Goal: Use online tool/utility: Utilize a website feature to perform a specific function

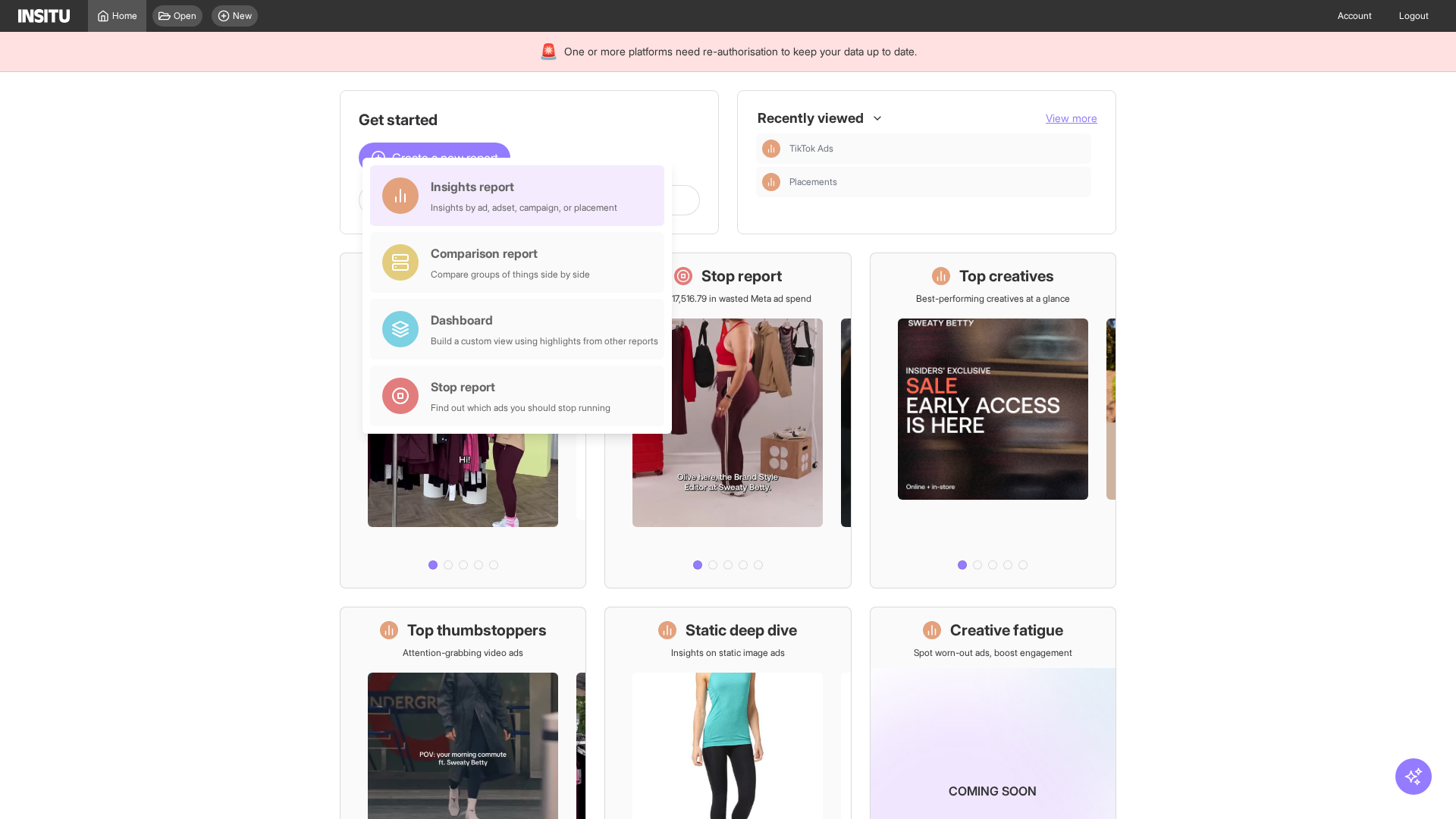
click at [521, 196] on div "Insights report Insights by ad, adset, campaign, or placement" at bounding box center [524, 196] width 187 height 36
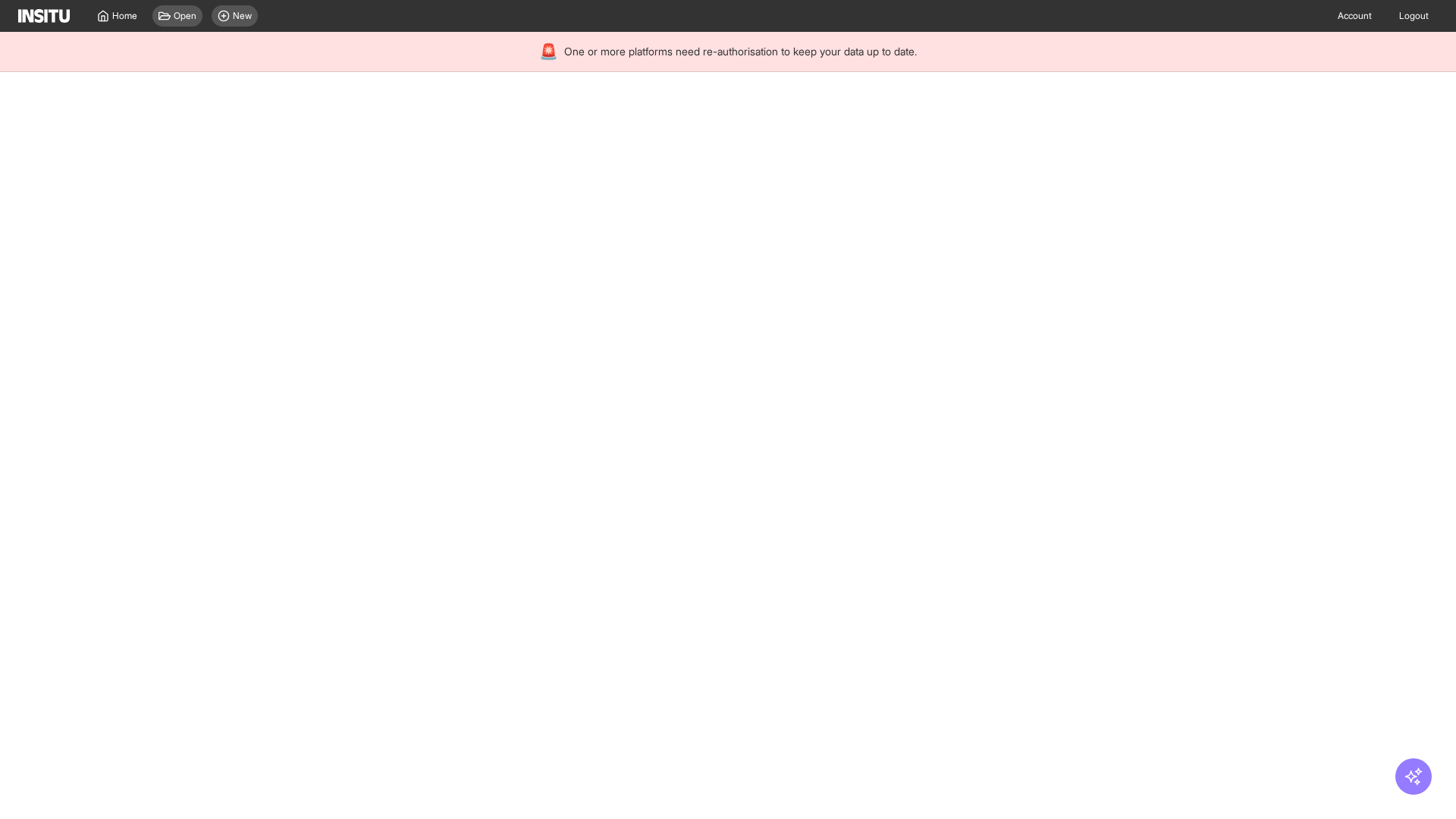
select select "**"
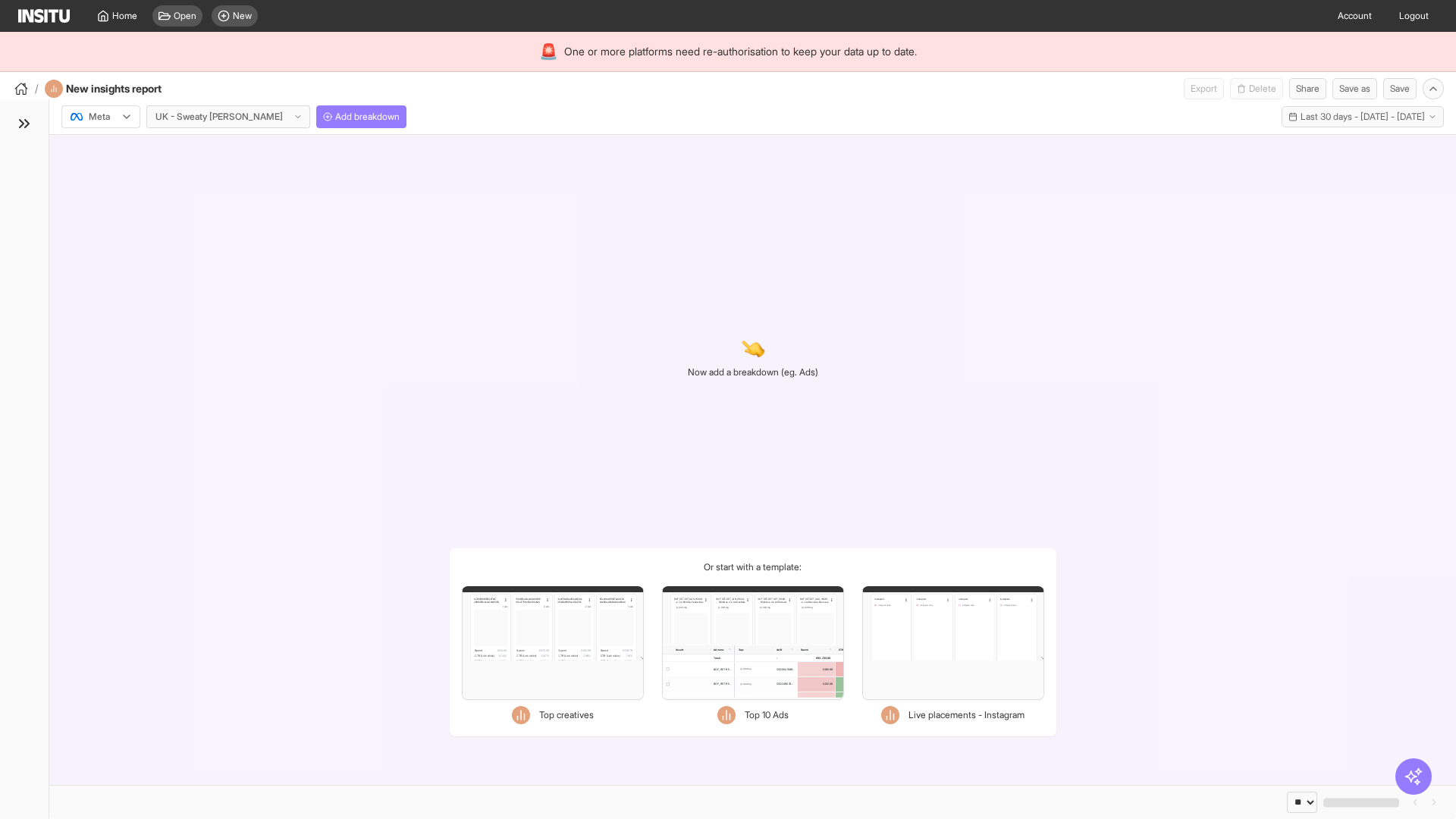
click at [101, 117] on div at bounding box center [90, 116] width 43 height 15
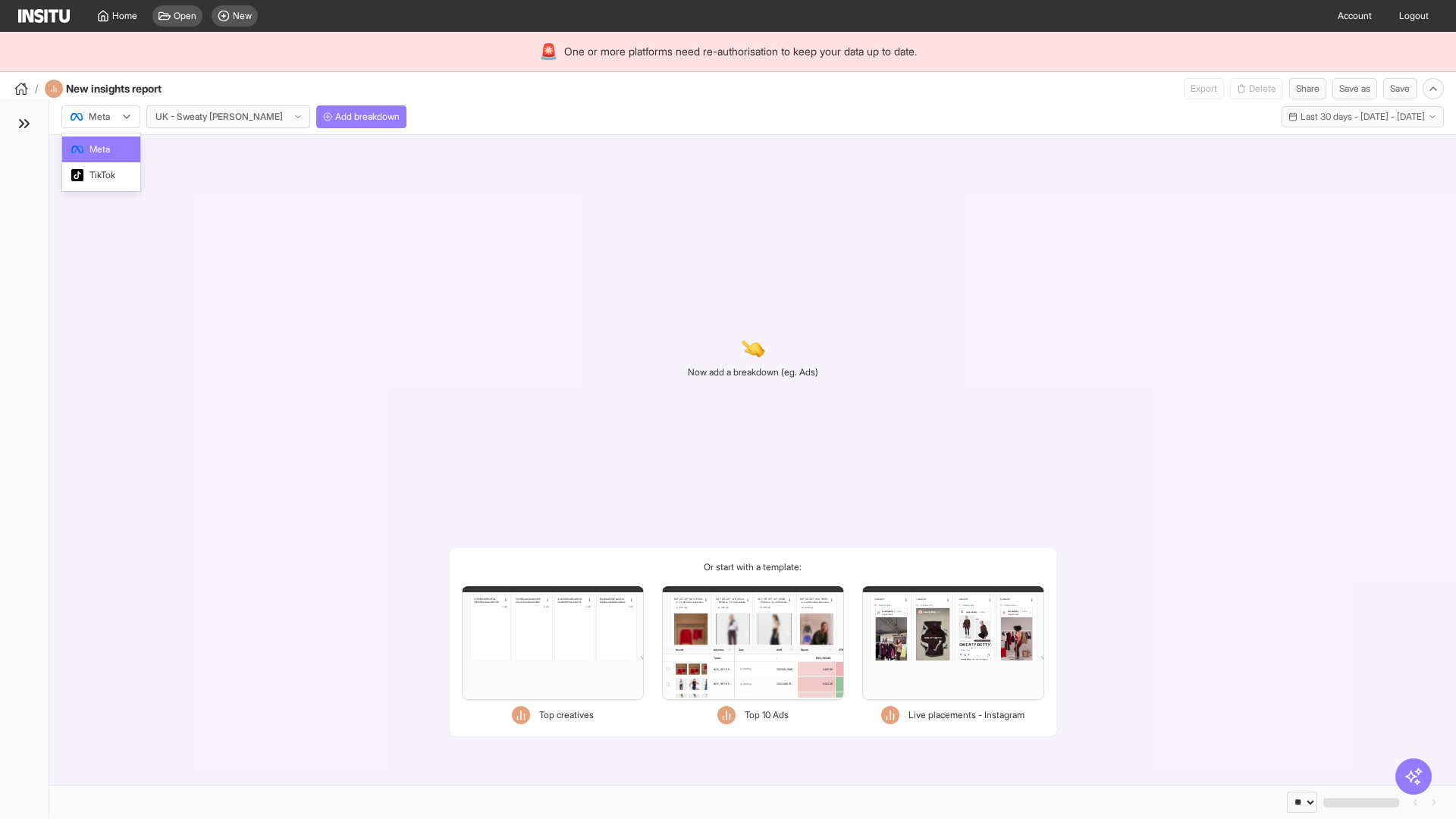
click at [100, 150] on span "Meta" at bounding box center [100, 149] width 21 height 13
click at [335, 117] on span "Add breakdown" at bounding box center [367, 116] width 64 height 12
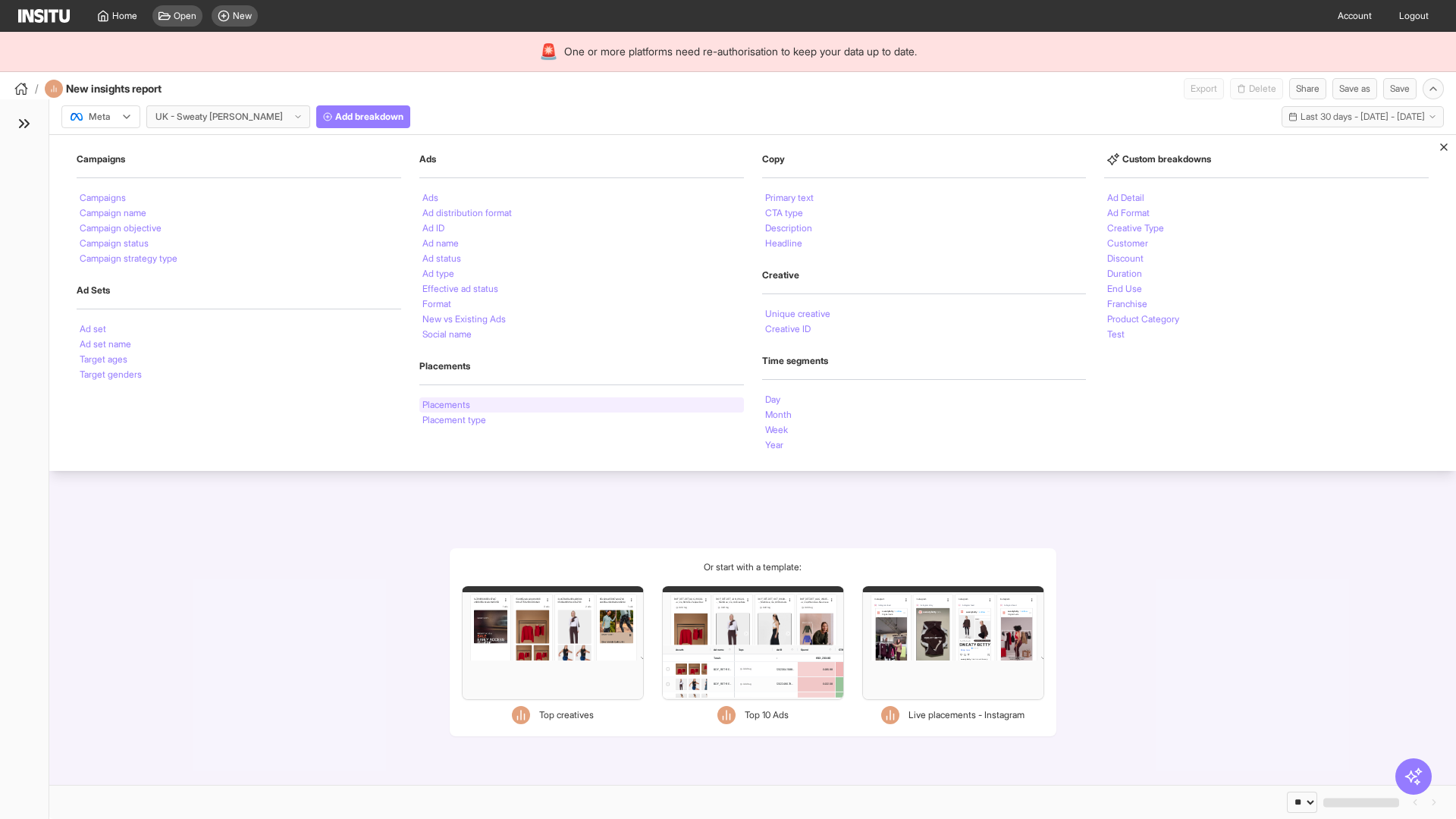
click at [447, 405] on li "Placements" at bounding box center [447, 405] width 48 height 9
